Goal: Transaction & Acquisition: Purchase product/service

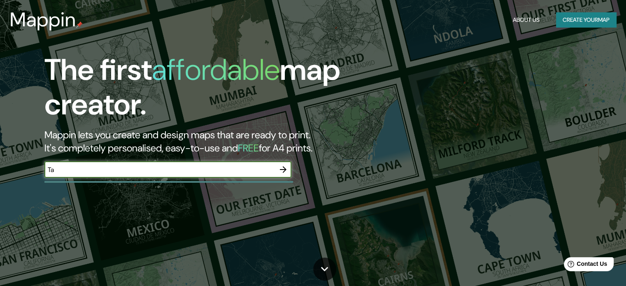
type input "T"
type input "Lima"
drag, startPoint x: 87, startPoint y: 170, endPoint x: 0, endPoint y: 175, distance: 87.4
click at [0, 175] on div "The first affordable map creator. Mappin lets you create and design maps that a…" at bounding box center [313, 143] width 626 height 286
type input "LIMA"
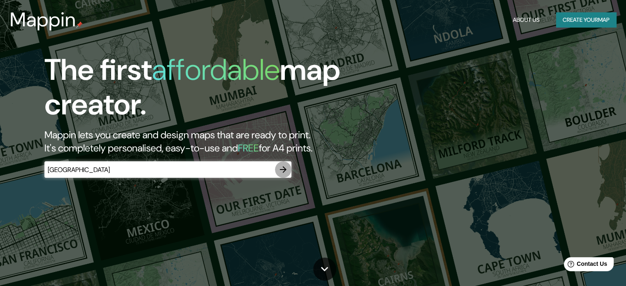
click at [285, 170] on icon "button" at bounding box center [283, 169] width 7 height 7
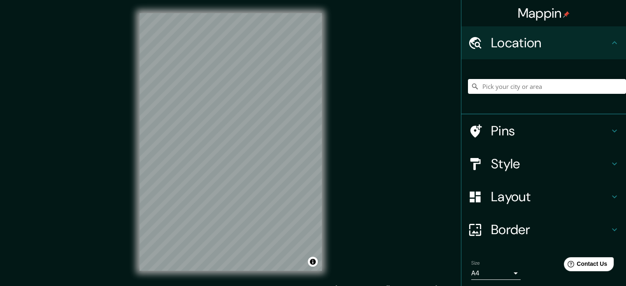
click at [610, 200] on icon at bounding box center [615, 197] width 10 height 10
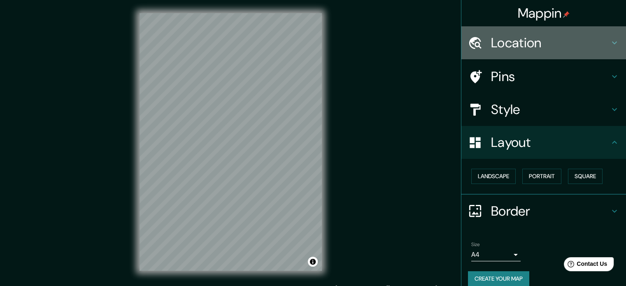
click at [603, 40] on h4 "Location" at bounding box center [550, 43] width 119 height 16
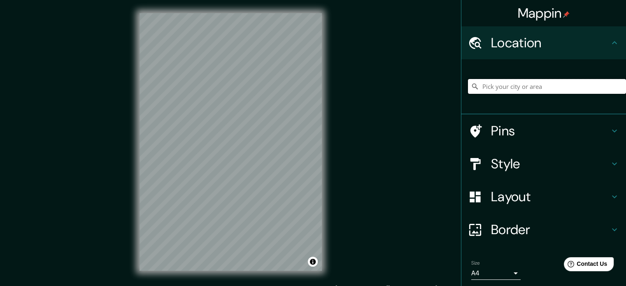
click at [498, 85] on input "Pick your city or area" at bounding box center [547, 86] width 158 height 15
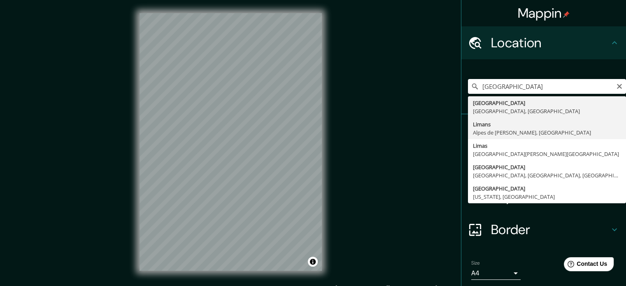
type input "Limans, Alpes de Alta Provenza, Francia"
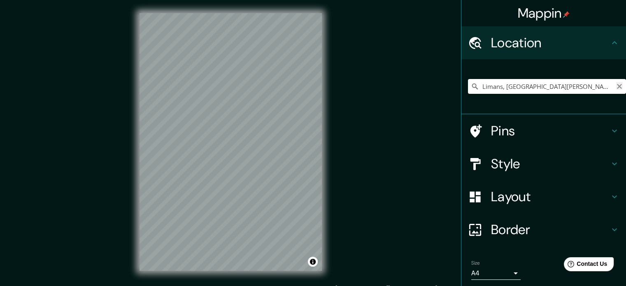
click at [617, 85] on icon "Clear" at bounding box center [619, 86] width 5 height 5
type input "L"
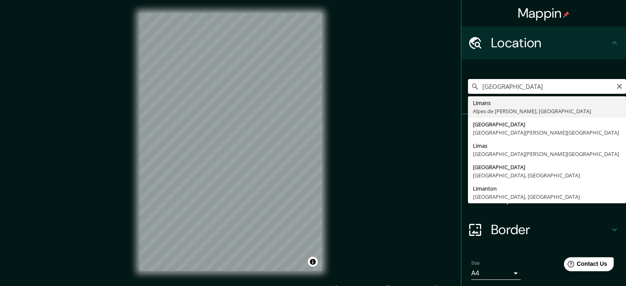
type input "Limans, Alpes de Alta Provenza, Francia"
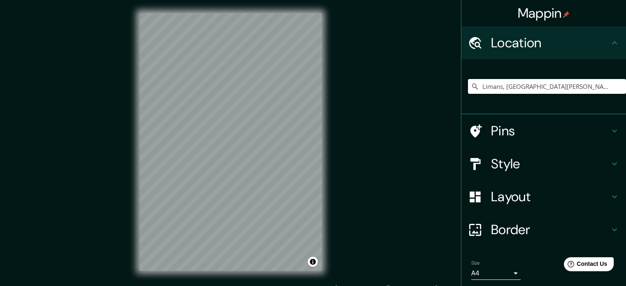
drag, startPoint x: 600, startPoint y: 86, endPoint x: 390, endPoint y: 83, distance: 209.5
click at [390, 83] on div "Mappin Location Limans, Alpes de Alta Provenza, Francia Limans Alpes de Alta Pr…" at bounding box center [313, 148] width 626 height 297
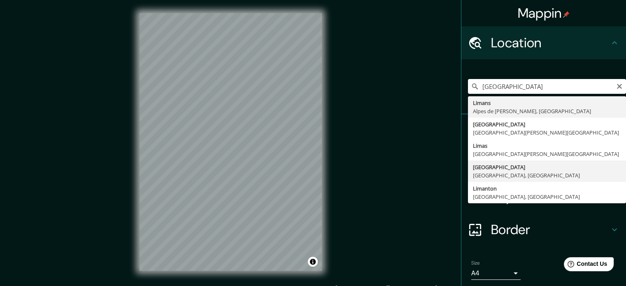
type input "[GEOGRAPHIC_DATA], [GEOGRAPHIC_DATA], [GEOGRAPHIC_DATA]"
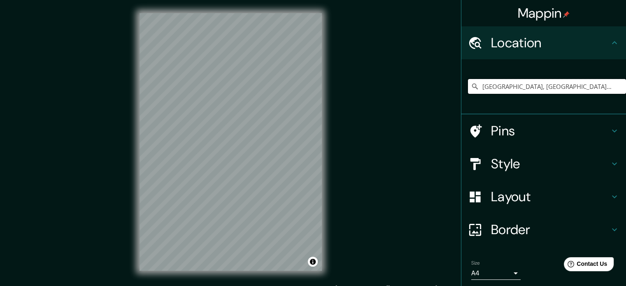
drag, startPoint x: 573, startPoint y: 88, endPoint x: 356, endPoint y: 100, distance: 218.0
click at [356, 100] on div "Mappin Location Lima, Provincia de Lima, Perú Pins Style Layout Border Choose a…" at bounding box center [313, 148] width 626 height 297
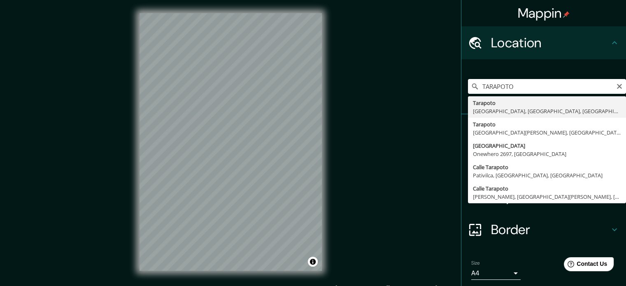
type input "Tarapoto, Lima, Provincia de Lima, Perú"
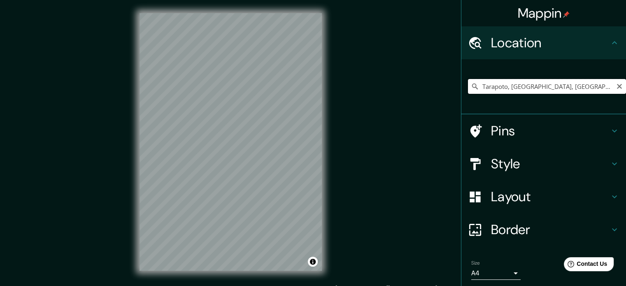
click at [596, 92] on input "Tarapoto, Lima, Provincia de Lima, Perú" at bounding box center [547, 86] width 158 height 15
click at [616, 89] on icon "Clear" at bounding box center [619, 86] width 7 height 7
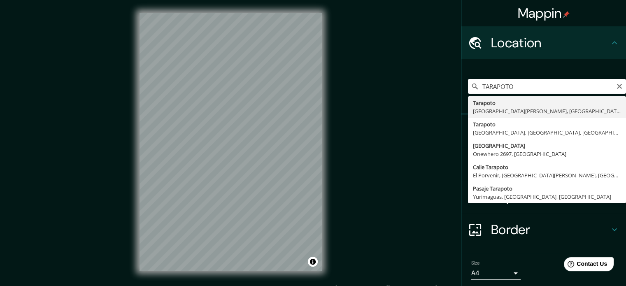
type input "Tarapoto, [GEOGRAPHIC_DATA], [GEOGRAPHIC_DATA]"
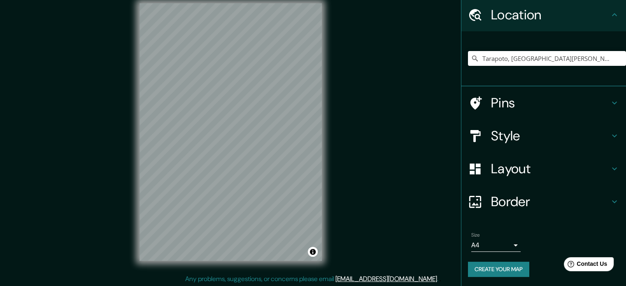
scroll to position [11, 0]
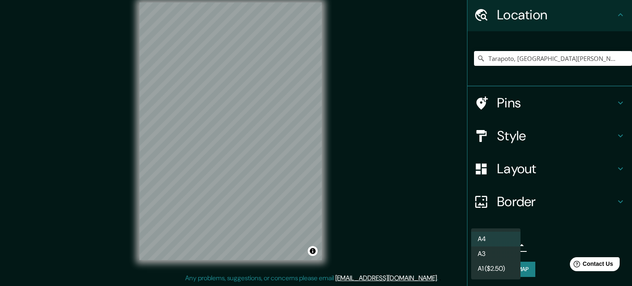
click at [494, 245] on body "Mappin Location Tarapoto, Departamento de San Martín, Perú Pins Style Layout Bo…" at bounding box center [316, 132] width 632 height 286
click at [493, 254] on li "A3" at bounding box center [495, 254] width 49 height 15
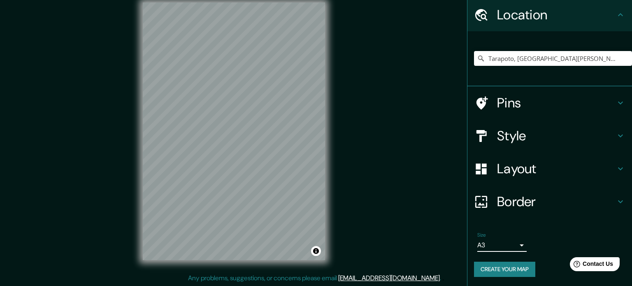
click at [508, 248] on body "Mappin Location Tarapoto, Departamento de San Martín, Perú Pins Style Layout Bo…" at bounding box center [316, 132] width 632 height 286
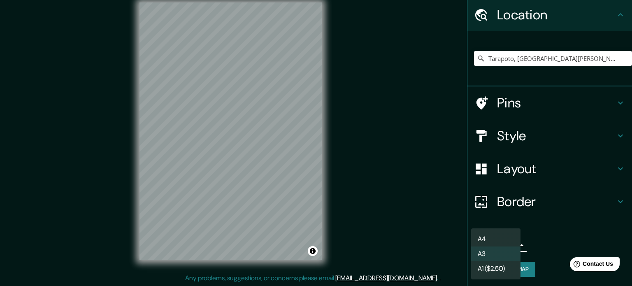
click at [504, 244] on li "A4" at bounding box center [495, 239] width 49 height 15
type input "single"
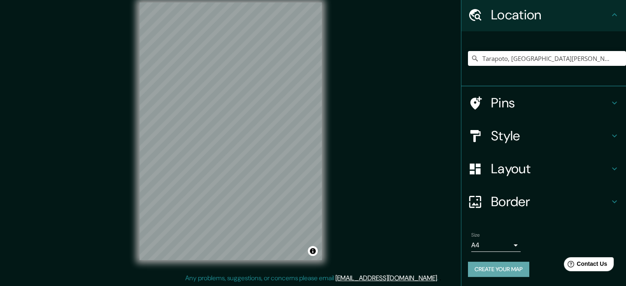
click at [490, 268] on button "Create your map" at bounding box center [498, 269] width 61 height 15
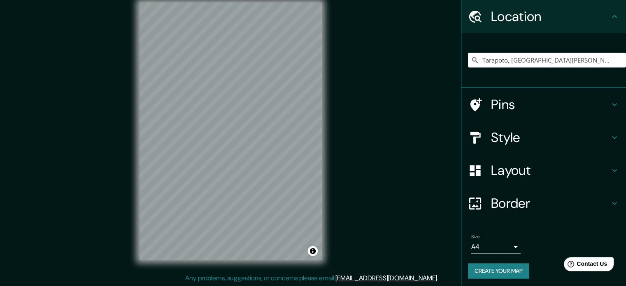
scroll to position [28, 0]
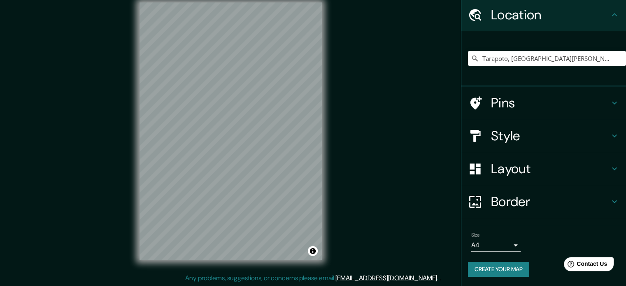
click at [510, 247] on body "Mappin Location Tarapoto, Departamento de San Martín, Perú Pins Style Layout Bo…" at bounding box center [313, 132] width 626 height 286
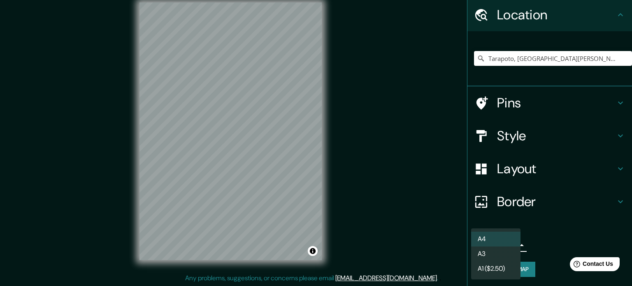
click at [487, 255] on li "A3" at bounding box center [495, 254] width 49 height 15
click at [486, 248] on li "A3" at bounding box center [495, 254] width 49 height 15
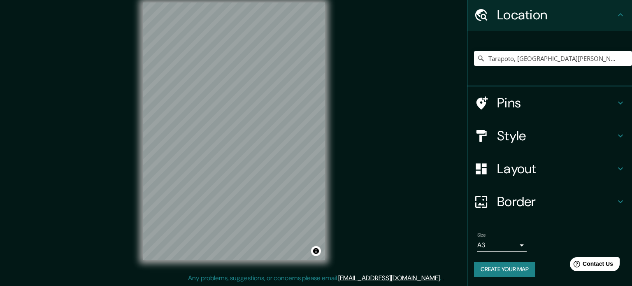
click at [504, 239] on body "Mappin Location Tarapoto, Departamento de San Martín, Perú Pins Style Layout Bo…" at bounding box center [316, 132] width 632 height 286
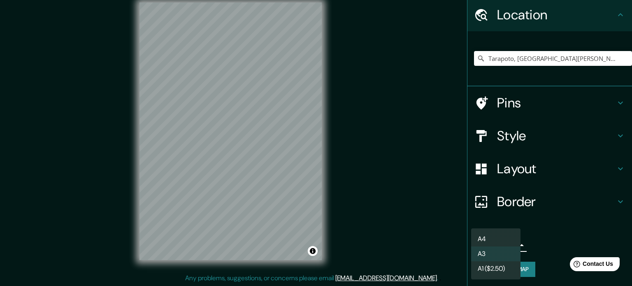
click at [504, 253] on li "A3" at bounding box center [495, 254] width 49 height 15
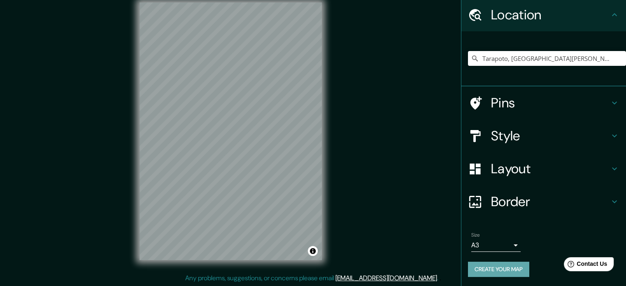
click at [506, 264] on button "Create your map" at bounding box center [498, 269] width 61 height 15
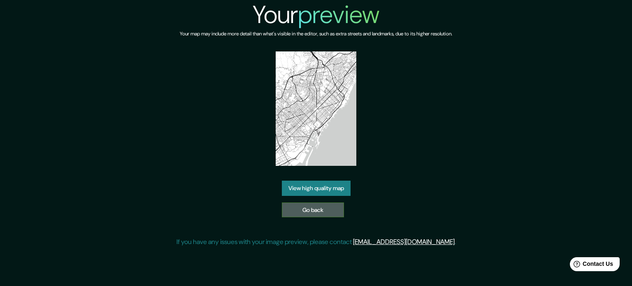
click at [309, 208] on link "Go back" at bounding box center [313, 210] width 62 height 15
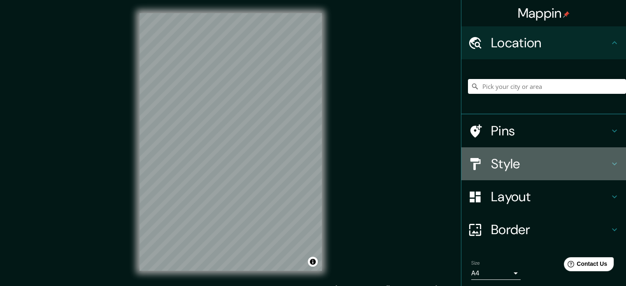
click at [515, 163] on h4 "Style" at bounding box center [550, 164] width 119 height 16
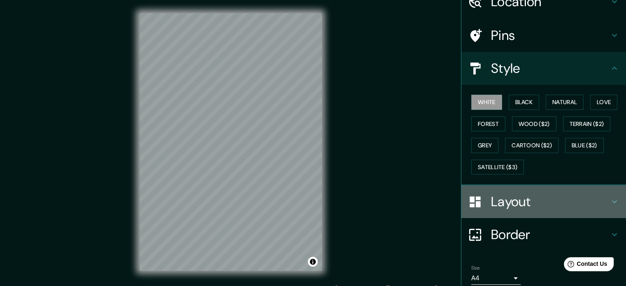
click at [510, 195] on h4 "Layout" at bounding box center [550, 201] width 119 height 16
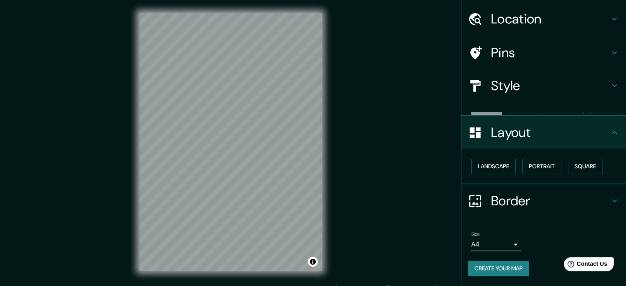
scroll to position [9, 0]
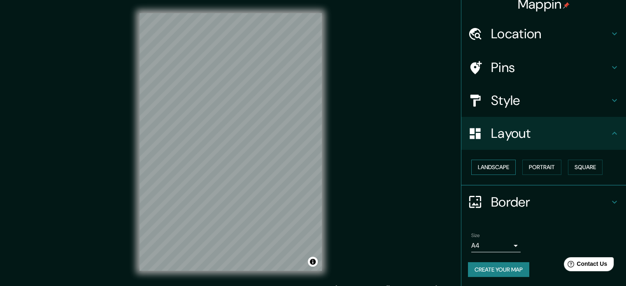
click at [487, 163] on button "Landscape" at bounding box center [493, 167] width 44 height 15
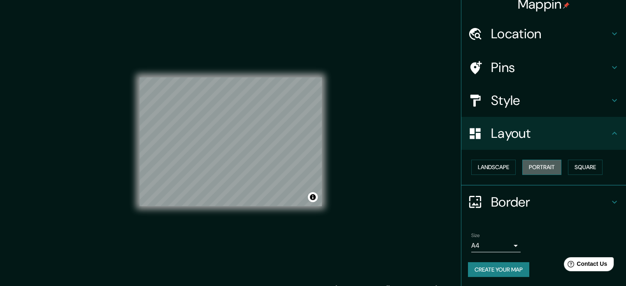
click at [539, 165] on button "Portrait" at bounding box center [541, 167] width 39 height 15
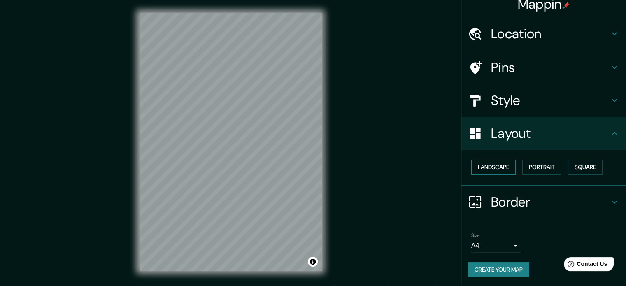
click at [502, 168] on button "Landscape" at bounding box center [493, 167] width 44 height 15
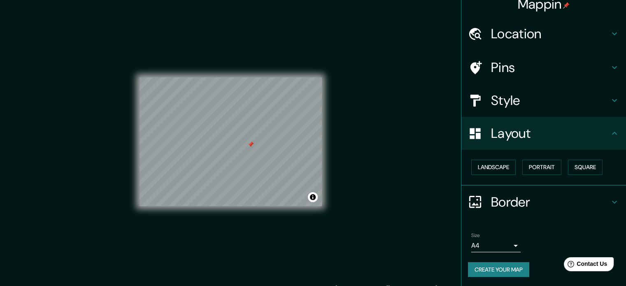
click at [535, 37] on h4 "Location" at bounding box center [550, 34] width 119 height 16
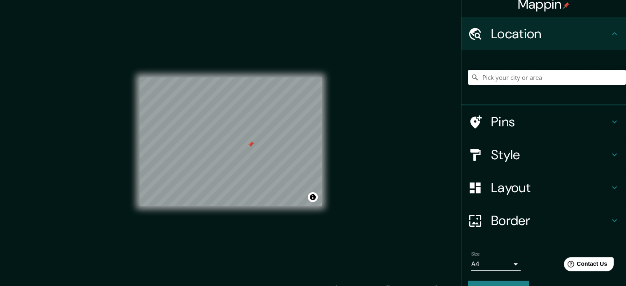
click at [534, 72] on input "Pick your city or area" at bounding box center [547, 77] width 158 height 15
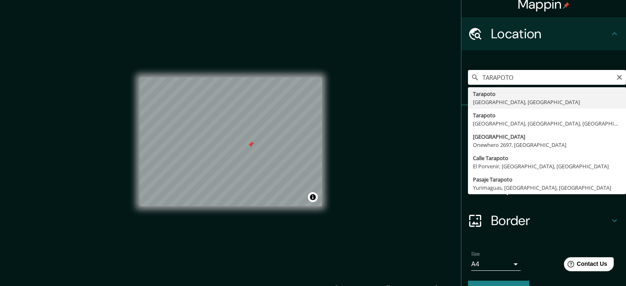
type input "Tarapoto, Departamento de San Martín, Perú"
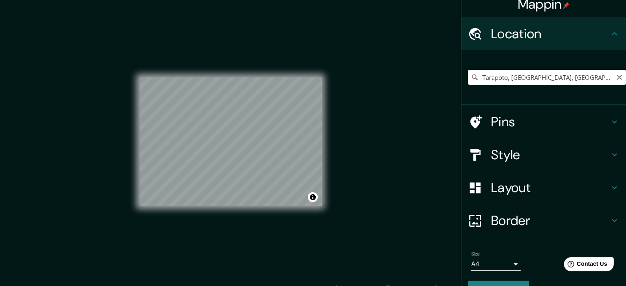
click at [617, 76] on input "Tarapoto, Departamento de San Martín, Perú" at bounding box center [547, 77] width 158 height 15
click at [616, 77] on icon "Clear" at bounding box center [619, 77] width 7 height 7
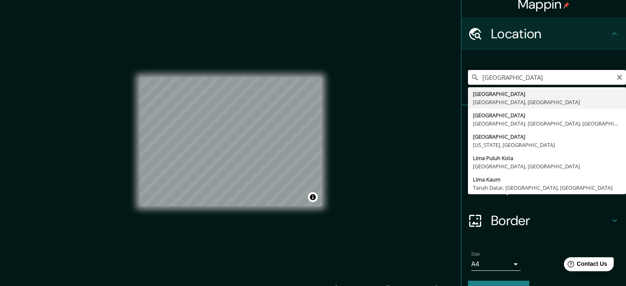
type input "Lima, Provincia de Lima, Perú"
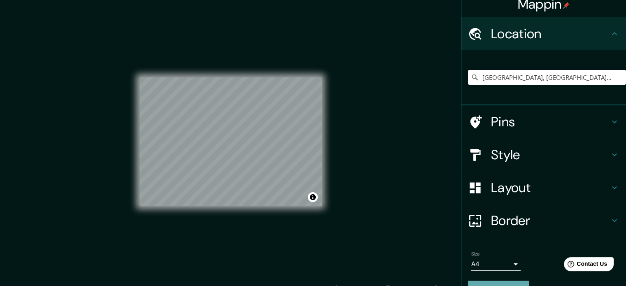
click at [489, 283] on button "Create your map" at bounding box center [498, 288] width 61 height 15
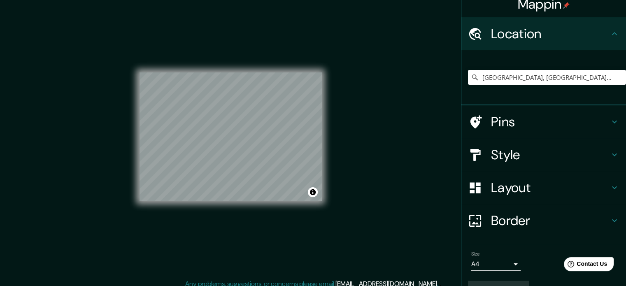
scroll to position [10, 0]
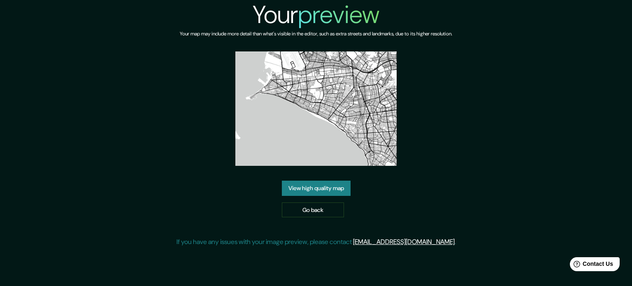
click at [251, 105] on img at bounding box center [316, 108] width 162 height 114
click at [364, 113] on img at bounding box center [316, 108] width 162 height 114
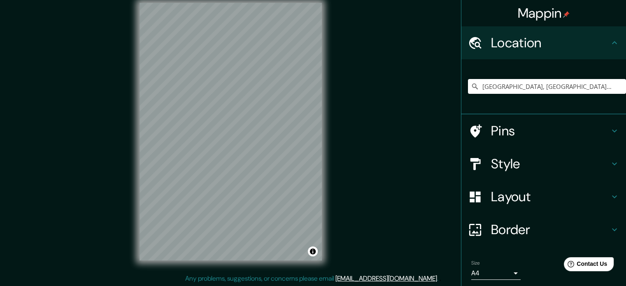
scroll to position [11, 0]
click at [239, 88] on div "Mappin Location Lima, Provincia de Lima, Perú Pins Style Layout Border Choose a…" at bounding box center [313, 137] width 626 height 297
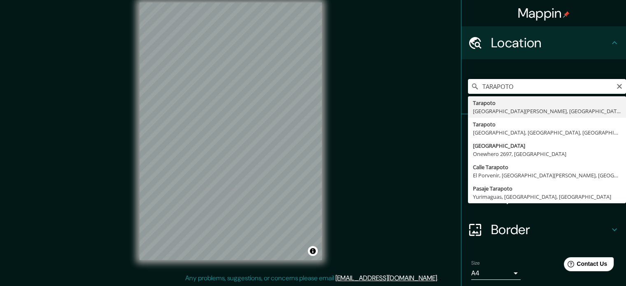
type input "Tarapoto, [GEOGRAPHIC_DATA], [GEOGRAPHIC_DATA]"
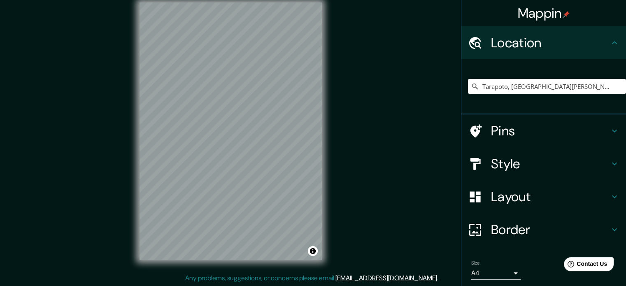
click at [342, 230] on div "Mappin Location Tarapoto, Departamento de San Martín, Perú Pins Style Layout Bo…" at bounding box center [313, 137] width 626 height 297
click at [509, 194] on h4 "Layout" at bounding box center [550, 197] width 119 height 16
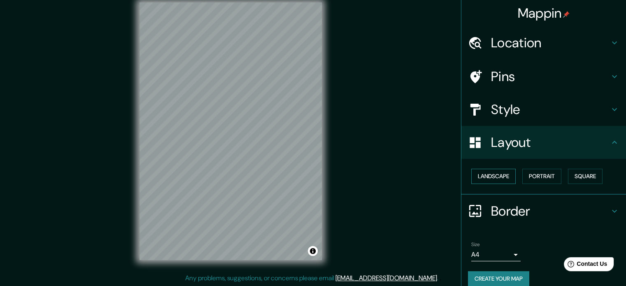
click at [501, 176] on button "Landscape" at bounding box center [493, 176] width 44 height 15
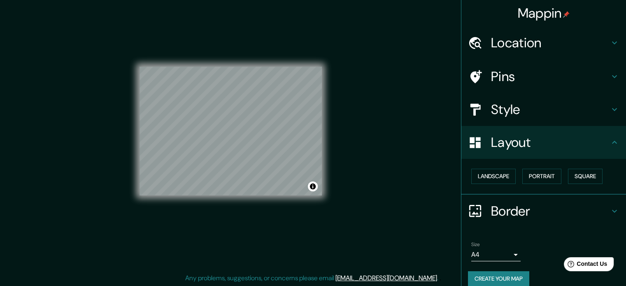
click at [512, 274] on button "Create your map" at bounding box center [498, 278] width 61 height 15
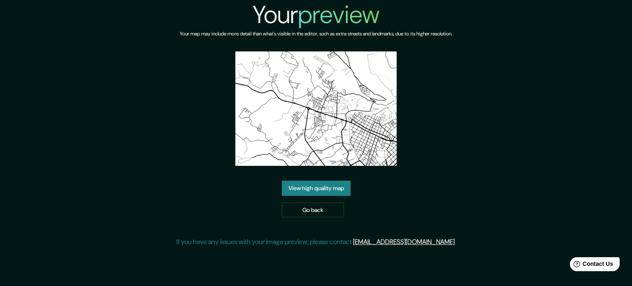
click at [325, 186] on link "View high quality map" at bounding box center [316, 188] width 69 height 15
